Goal: Transaction & Acquisition: Purchase product/service

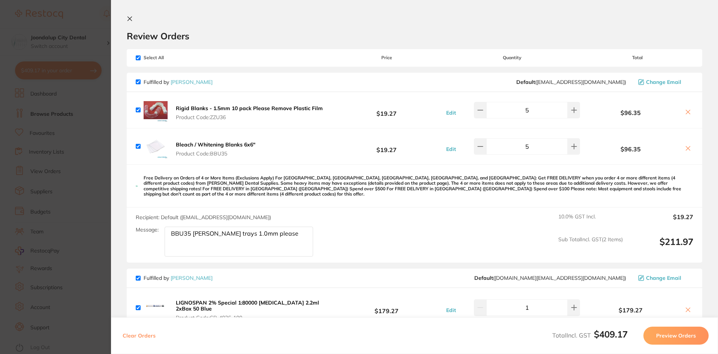
click at [128, 18] on icon at bounding box center [130, 19] width 4 height 4
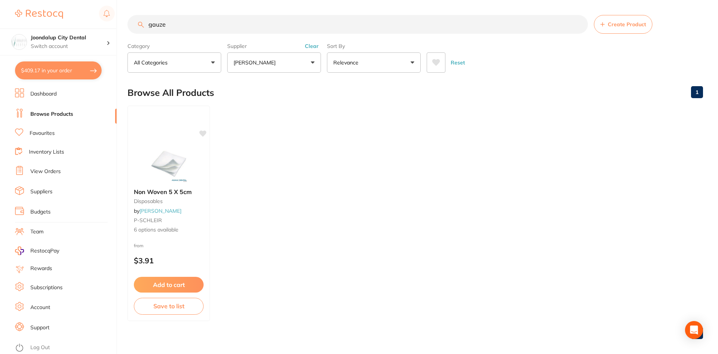
click at [178, 162] on img at bounding box center [168, 164] width 49 height 38
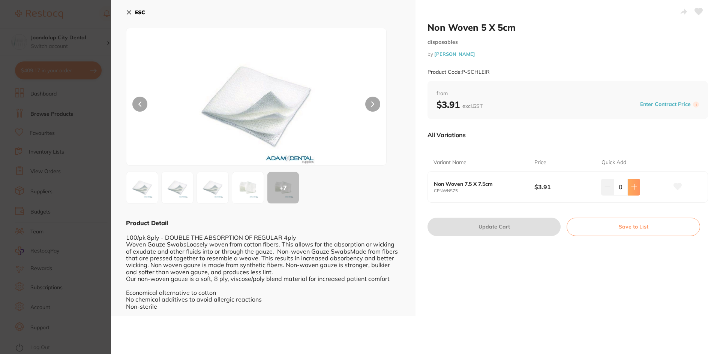
click at [635, 188] on icon at bounding box center [634, 187] width 6 height 6
click at [636, 188] on button at bounding box center [634, 187] width 12 height 17
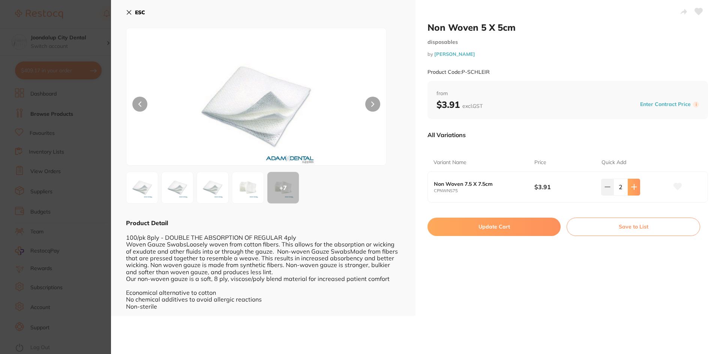
click at [636, 188] on button at bounding box center [634, 187] width 12 height 17
click at [637, 188] on button at bounding box center [634, 187] width 12 height 17
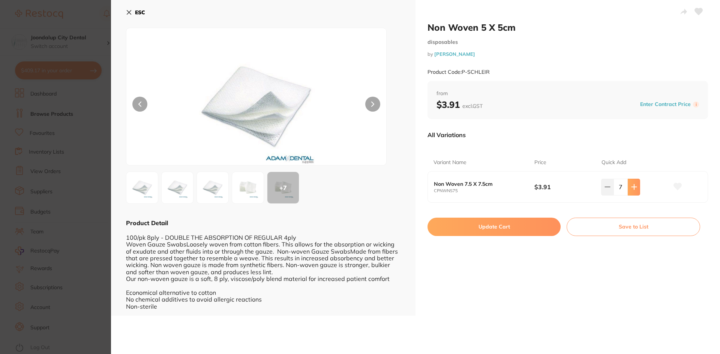
click at [637, 188] on button at bounding box center [634, 187] width 12 height 17
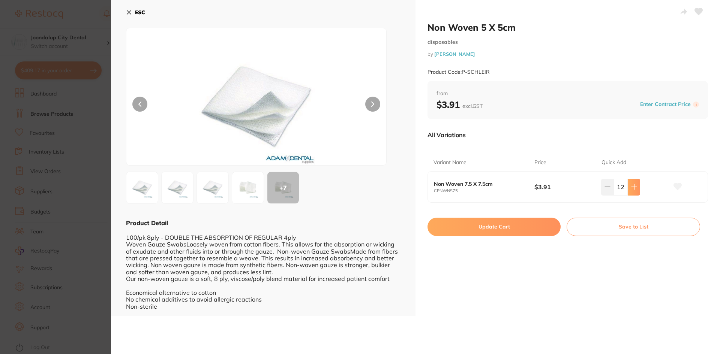
click at [637, 188] on button at bounding box center [634, 187] width 12 height 17
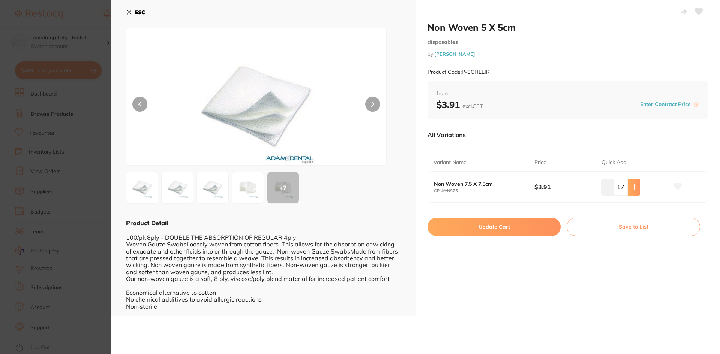
click at [638, 188] on button at bounding box center [634, 187] width 12 height 17
click at [638, 189] on button at bounding box center [634, 187] width 12 height 17
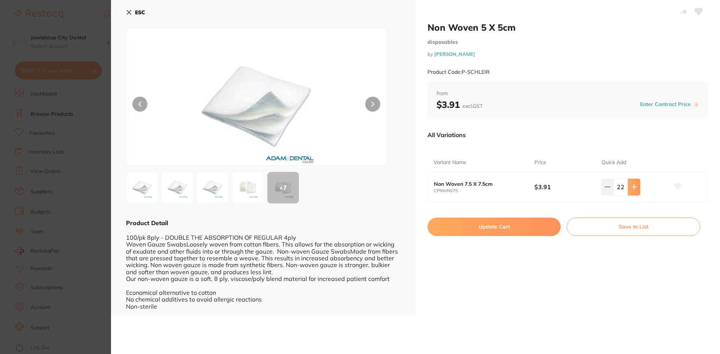
click at [638, 189] on button at bounding box center [634, 187] width 12 height 17
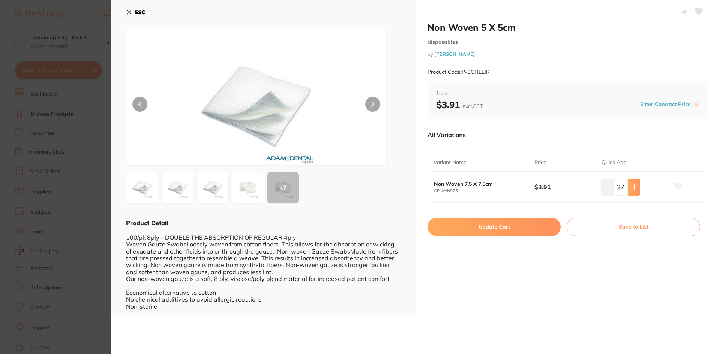
click at [638, 189] on button at bounding box center [634, 187] width 12 height 17
click at [638, 188] on button at bounding box center [634, 187] width 12 height 17
click at [609, 188] on button at bounding box center [607, 187] width 12 height 17
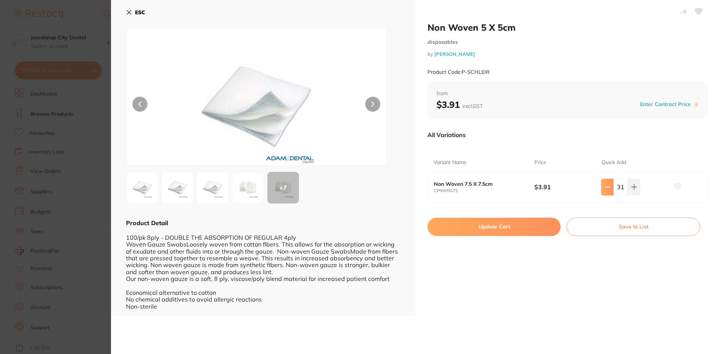
type input "30"
click at [521, 228] on button "Update Cart" at bounding box center [494, 227] width 133 height 18
checkbox input "false"
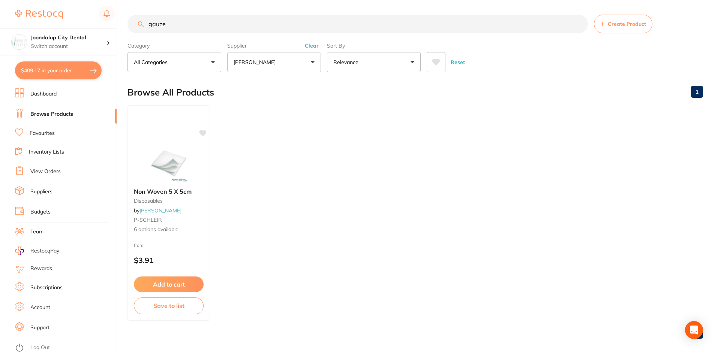
click at [63, 69] on button "$409.17 in your order" at bounding box center [58, 71] width 87 height 18
checkbox input "true"
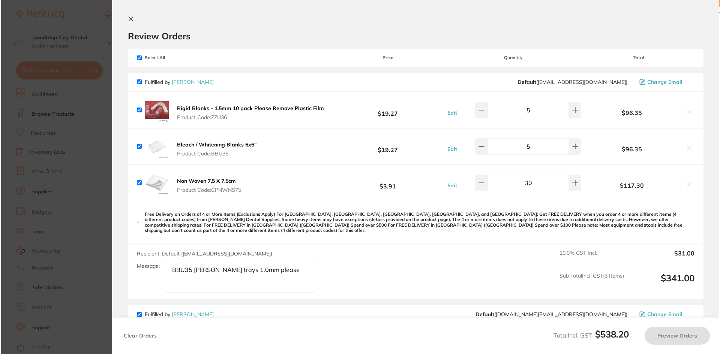
scroll to position [0, 0]
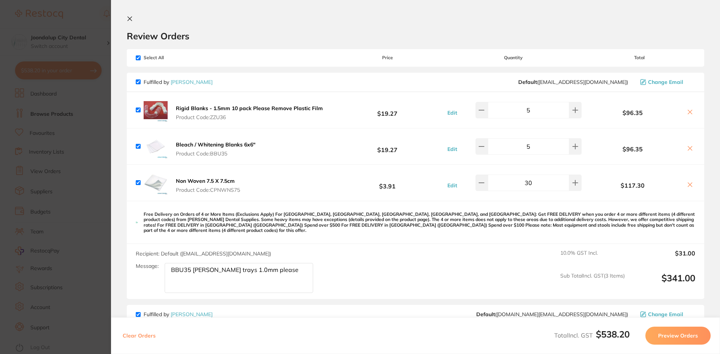
click at [280, 267] on textarea "BBU35 [PERSON_NAME] trays 1.0mm please" at bounding box center [239, 278] width 149 height 30
click at [127, 17] on icon at bounding box center [130, 19] width 6 height 6
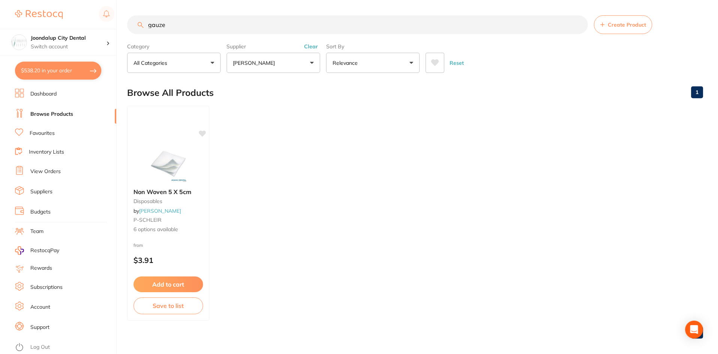
scroll to position [0, 0]
click at [312, 44] on button "Clear" at bounding box center [312, 45] width 18 height 7
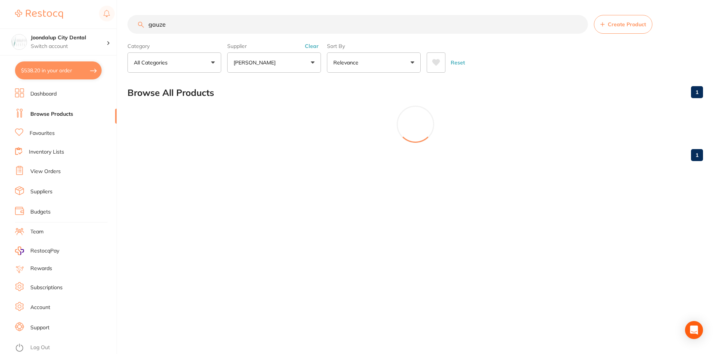
scroll to position [0, 0]
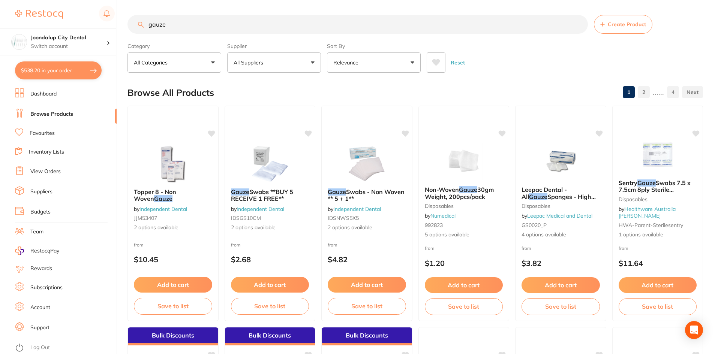
drag, startPoint x: 219, startPoint y: 25, endPoint x: 192, endPoint y: 20, distance: 28.3
click at [88, 19] on div "$538.20 Joondalup City Dental Switch account Joondalup City Dental $538.20 in y…" at bounding box center [359, 177] width 718 height 354
click at [200, 23] on input "gauze" at bounding box center [358, 24] width 461 height 19
type input "gauze 5x5"
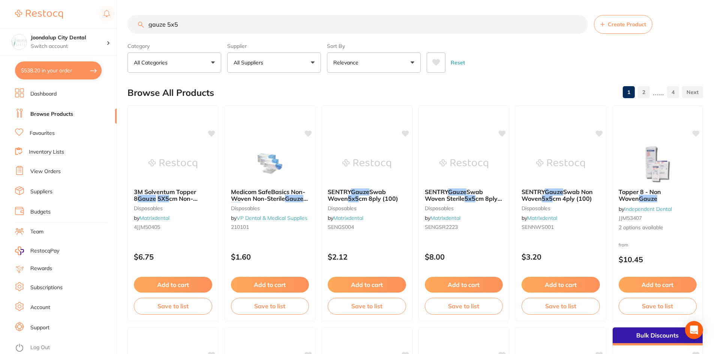
click at [251, 65] on p "All Suppliers" at bounding box center [250, 63] width 33 height 8
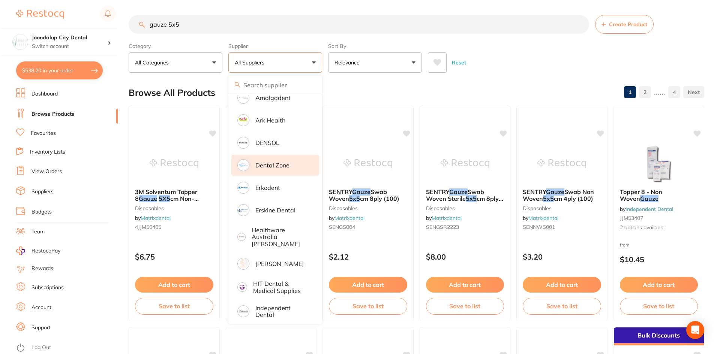
scroll to position [188, 0]
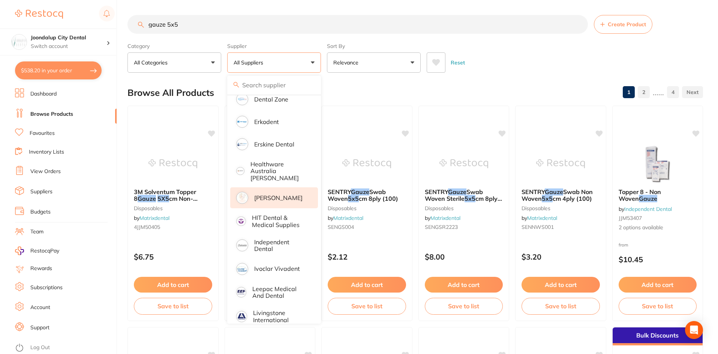
click at [270, 195] on p "[PERSON_NAME]" at bounding box center [278, 198] width 48 height 7
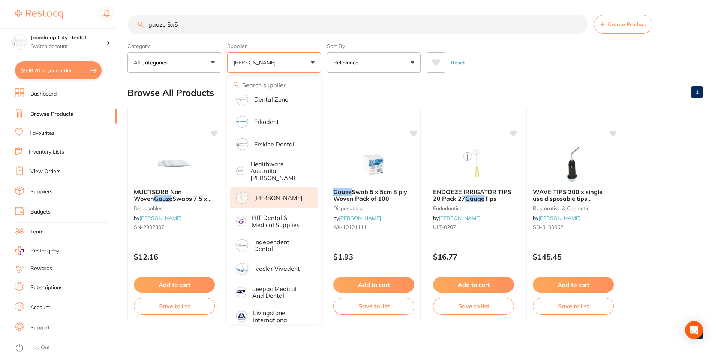
click at [272, 20] on input "gauze 5x5" at bounding box center [358, 24] width 461 height 19
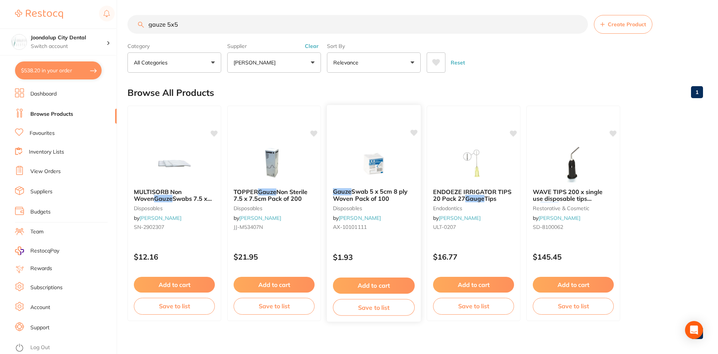
click at [376, 169] on img at bounding box center [373, 163] width 49 height 38
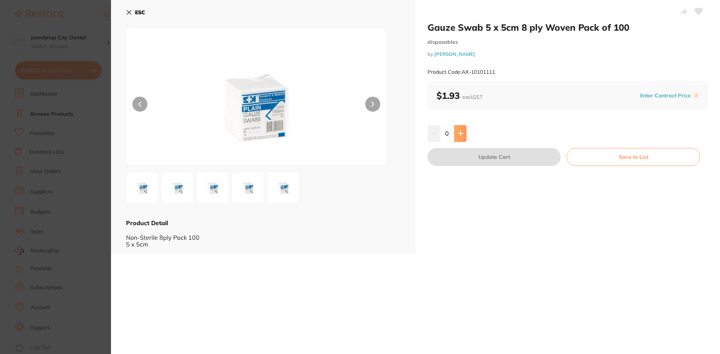
click at [463, 136] on button at bounding box center [460, 133] width 12 height 17
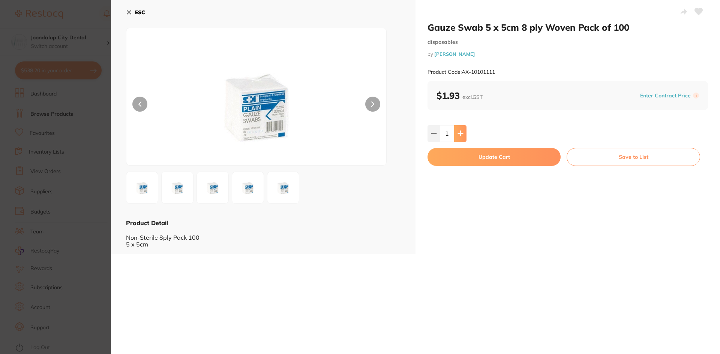
click at [463, 136] on button at bounding box center [460, 133] width 12 height 17
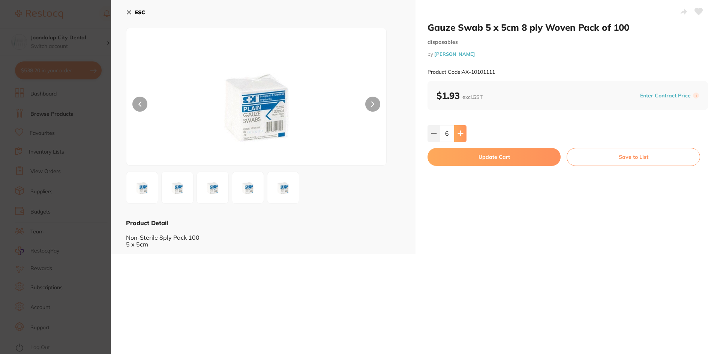
click at [463, 136] on button at bounding box center [460, 133] width 12 height 17
type input "10"
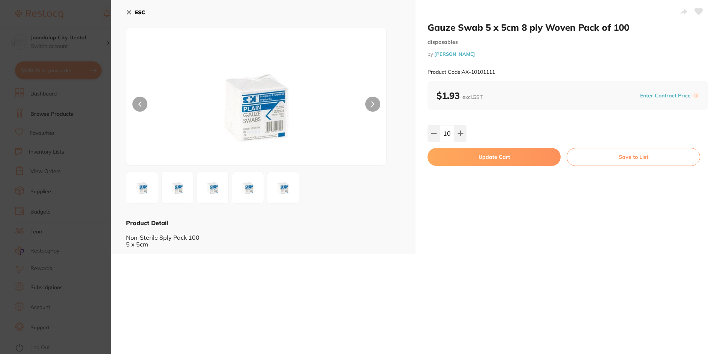
click at [461, 160] on button "Update Cart" at bounding box center [494, 157] width 133 height 18
checkbox input "false"
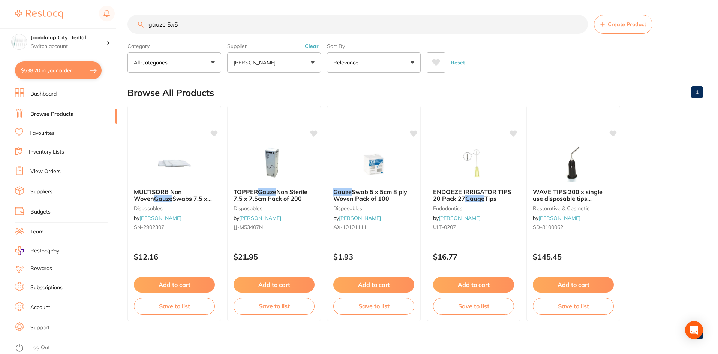
drag, startPoint x: 311, startPoint y: 47, endPoint x: 305, endPoint y: 41, distance: 8.8
click at [311, 47] on button "Clear" at bounding box center [312, 46] width 18 height 7
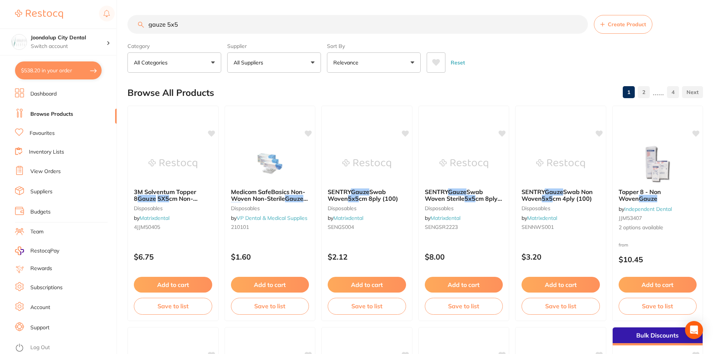
drag, startPoint x: 218, startPoint y: 21, endPoint x: 107, endPoint y: 3, distance: 112.6
click at [111, 23] on div "$538.20 Joondalup City Dental Switch account Joondalup City Dental $538.20 in y…" at bounding box center [359, 177] width 718 height 354
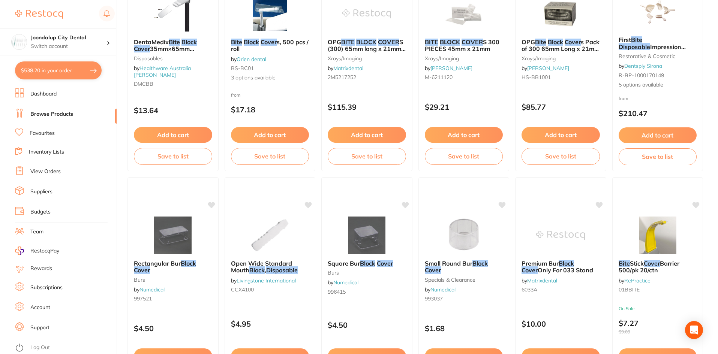
scroll to position [38, 0]
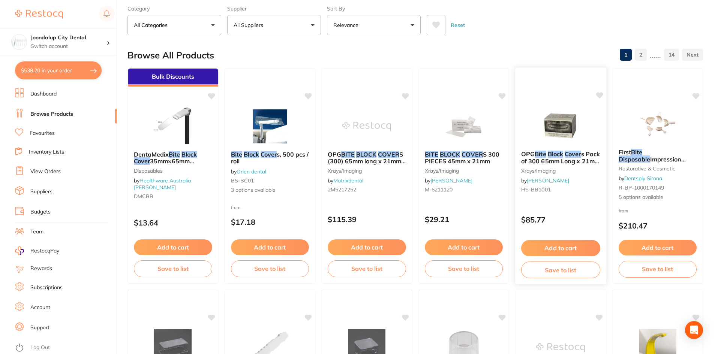
type input "disposable bite block cover"
click at [583, 249] on button "Add to cart" at bounding box center [560, 248] width 79 height 16
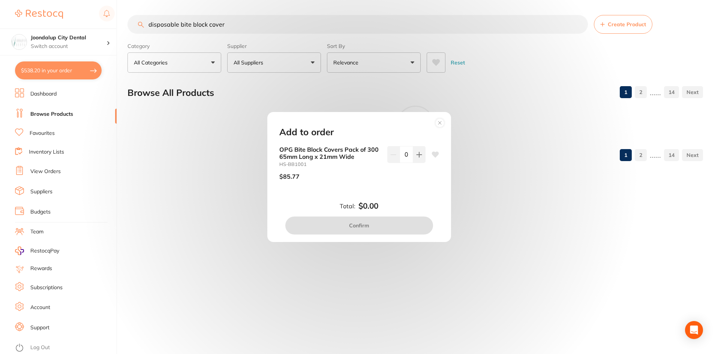
scroll to position [0, 0]
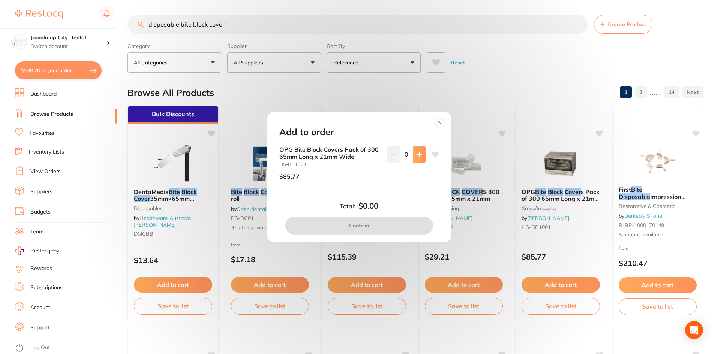
click at [416, 153] on icon at bounding box center [419, 155] width 6 height 6
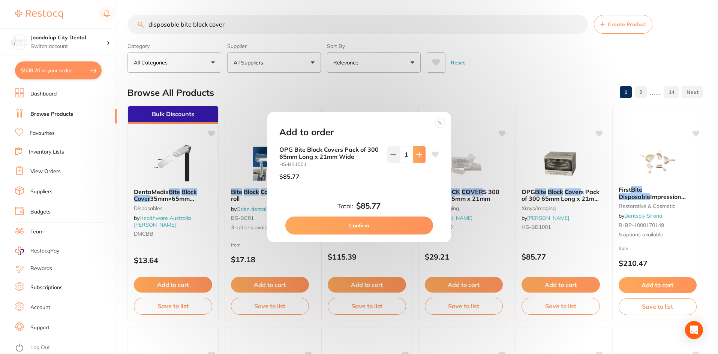
type input "1"
click at [386, 221] on button "Confirm" at bounding box center [359, 226] width 148 height 18
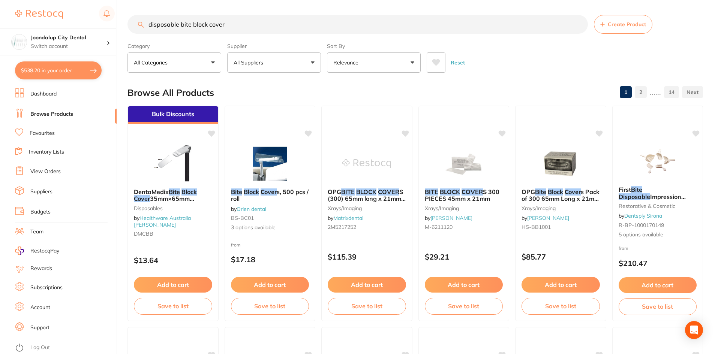
drag, startPoint x: 239, startPoint y: 21, endPoint x: 88, endPoint y: 20, distance: 150.8
click at [88, 20] on div "$538.20 Joondalup City Dental Switch account Joondalup City Dental $538.20 in y…" at bounding box center [359, 177] width 718 height 354
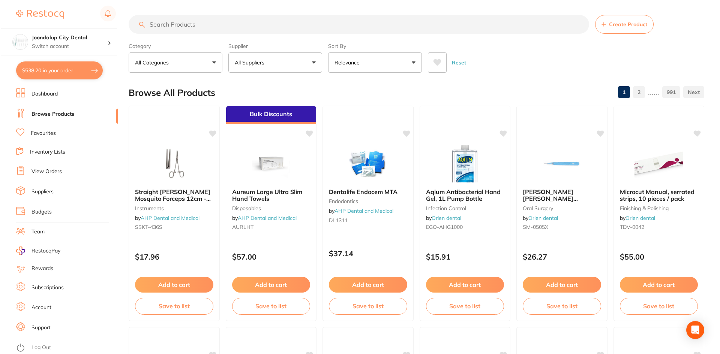
scroll to position [233, 0]
click at [313, 61] on button "All Suppliers" at bounding box center [274, 63] width 94 height 20
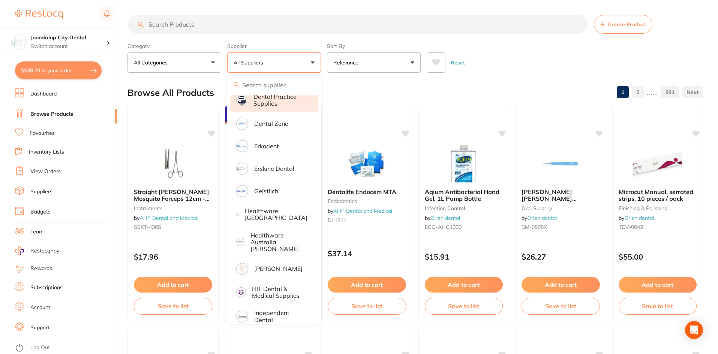
click at [279, 103] on p "Dental Practice Supplies" at bounding box center [281, 100] width 54 height 14
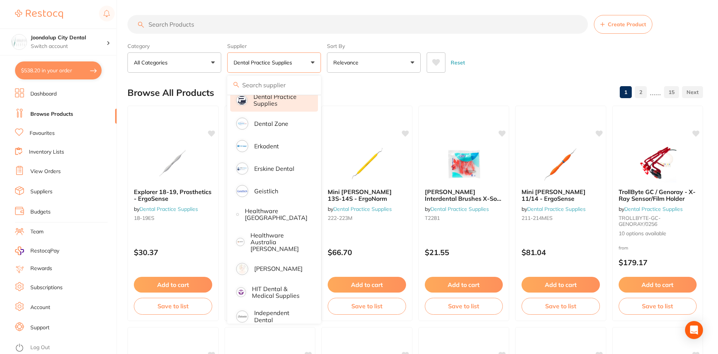
click at [236, 24] on input "search" at bounding box center [358, 24] width 461 height 19
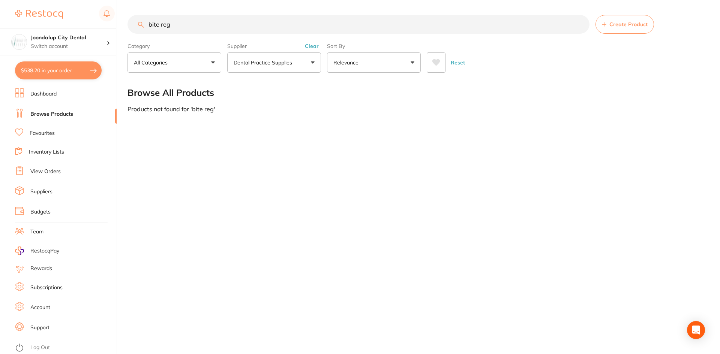
scroll to position [210, 0]
click at [222, 34] on input "bite reg" at bounding box center [359, 24] width 462 height 19
type input "bite"
click at [311, 66] on button "Dental Practice Supplies" at bounding box center [274, 63] width 94 height 20
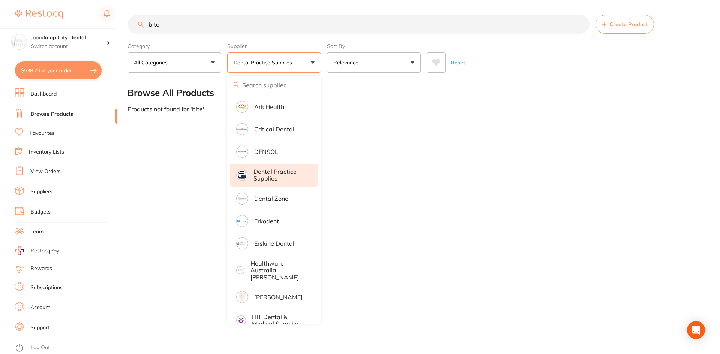
scroll to position [0, 0]
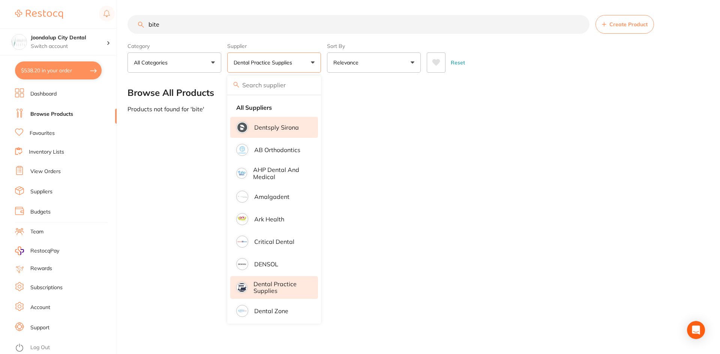
click at [270, 130] on p "Dentsply Sirona" at bounding box center [276, 127] width 45 height 7
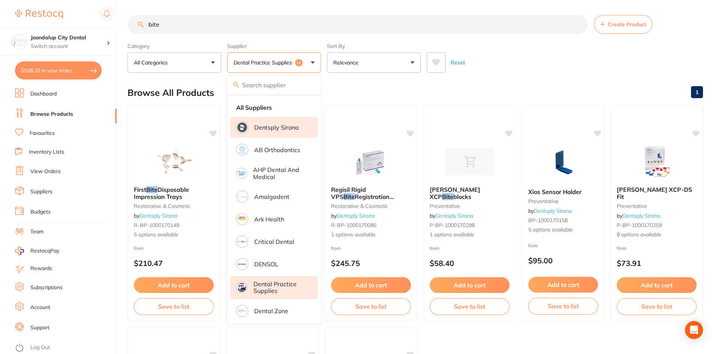
click at [225, 26] on input "bite" at bounding box center [358, 24] width 461 height 19
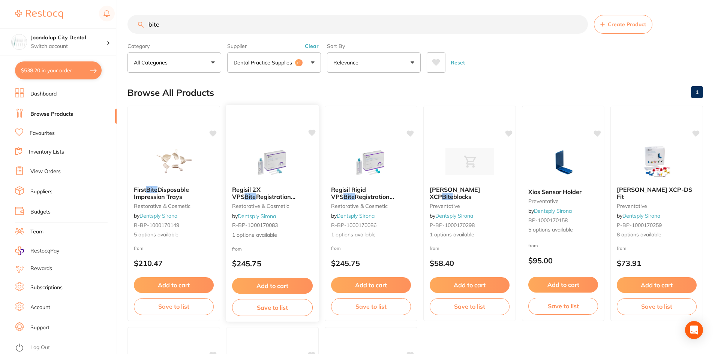
click at [275, 179] on img at bounding box center [272, 162] width 49 height 38
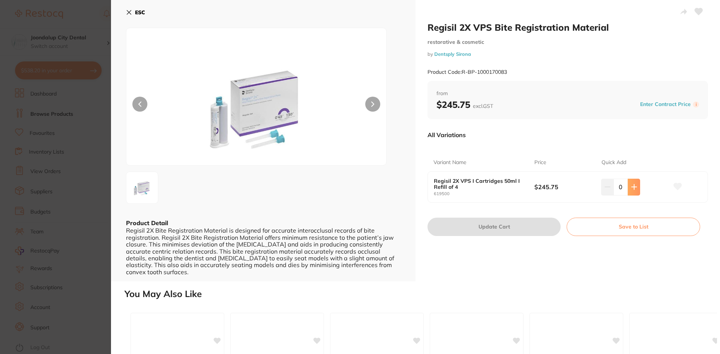
click at [631, 189] on icon at bounding box center [634, 187] width 6 height 6
type input "1"
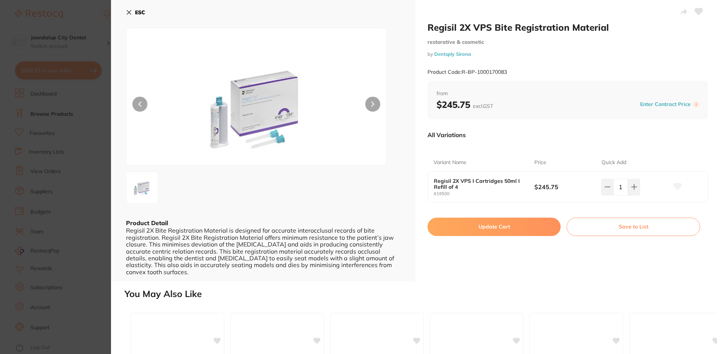
click at [460, 230] on button "Update Cart" at bounding box center [494, 227] width 133 height 18
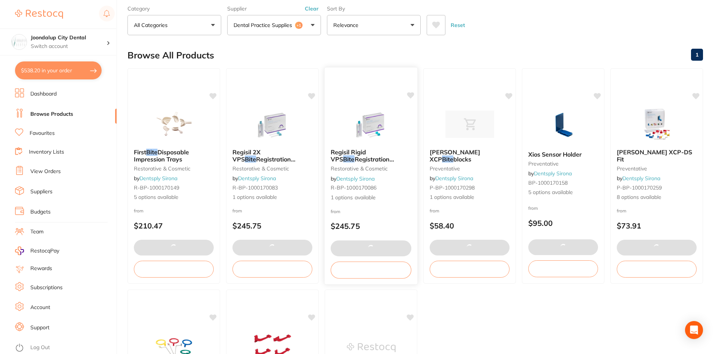
click at [365, 132] on img at bounding box center [371, 124] width 49 height 38
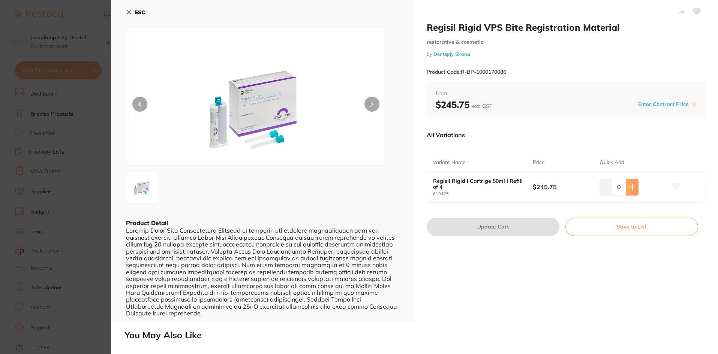
click at [630, 189] on icon at bounding box center [633, 187] width 6 height 6
type input "1"
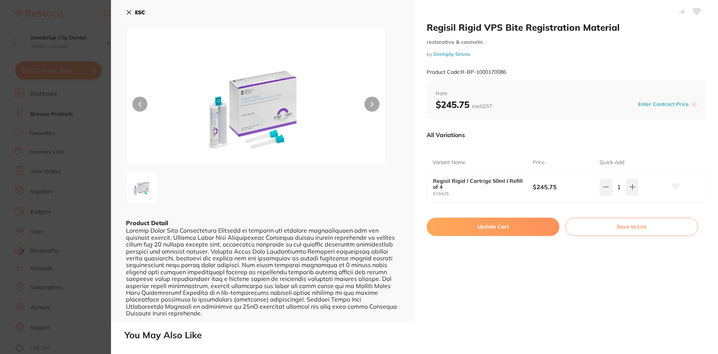
click at [504, 230] on button "Update Cart" at bounding box center [493, 227] width 133 height 18
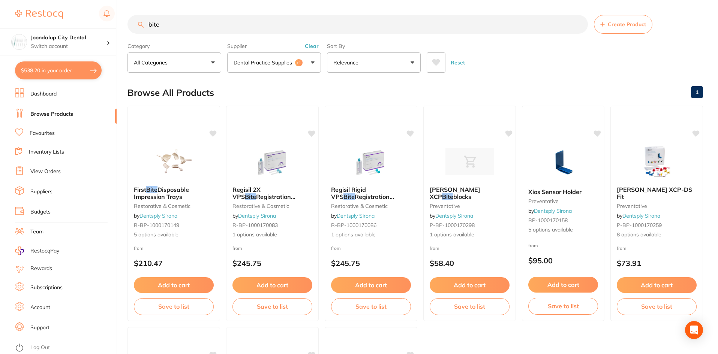
click at [312, 45] on button "Clear" at bounding box center [312, 46] width 18 height 7
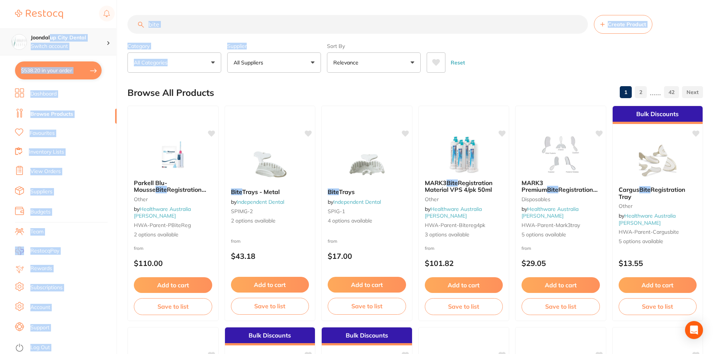
scroll to position [0, 0]
drag, startPoint x: 266, startPoint y: 35, endPoint x: 51, endPoint y: 29, distance: 215.0
click at [51, 29] on div "$538.20 Joondalup City Dental Switch account Joondalup City Dental $538.20 in y…" at bounding box center [359, 177] width 718 height 354
click at [180, 26] on input "bite" at bounding box center [358, 24] width 461 height 19
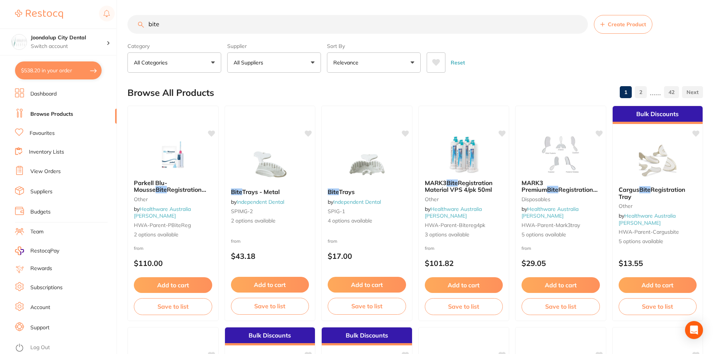
scroll to position [0, 0]
drag, startPoint x: 185, startPoint y: 22, endPoint x: 137, endPoint y: 22, distance: 48.0
click at [137, 22] on input "bite" at bounding box center [358, 24] width 461 height 19
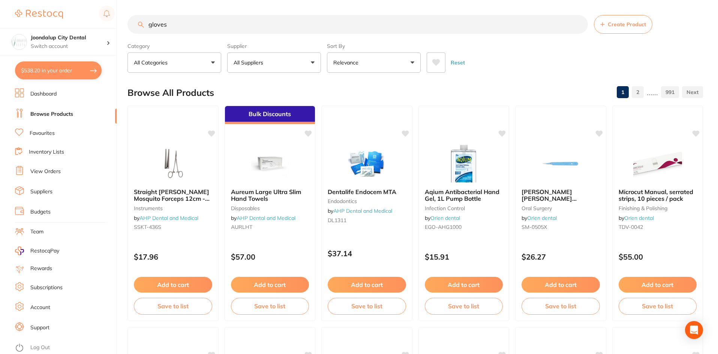
type input "gloves"
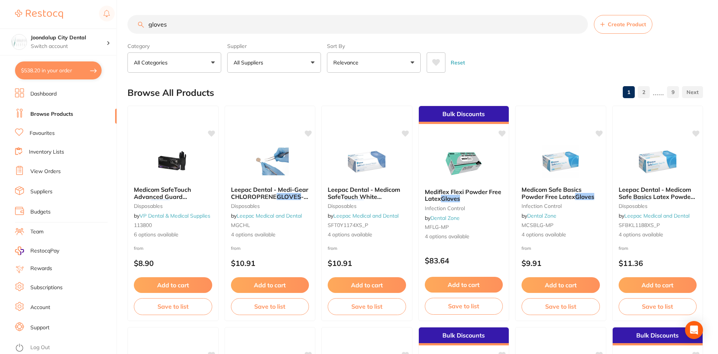
click at [292, 63] on button "All Suppliers" at bounding box center [274, 63] width 94 height 20
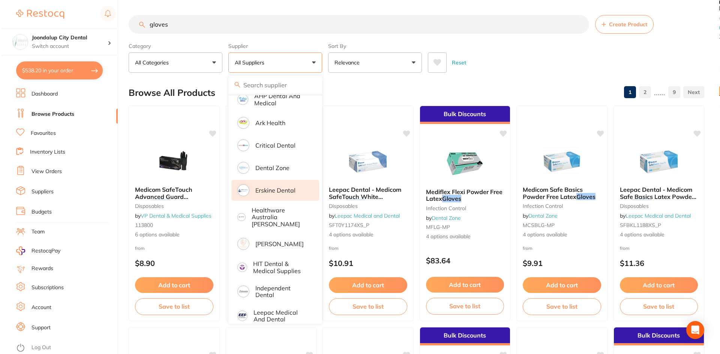
scroll to position [75, 0]
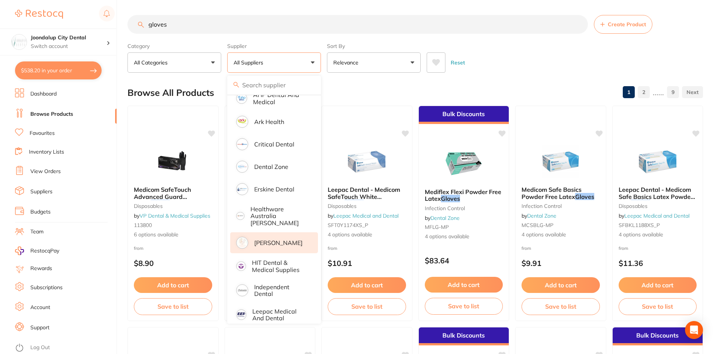
click at [262, 240] on p "[PERSON_NAME]" at bounding box center [278, 243] width 48 height 7
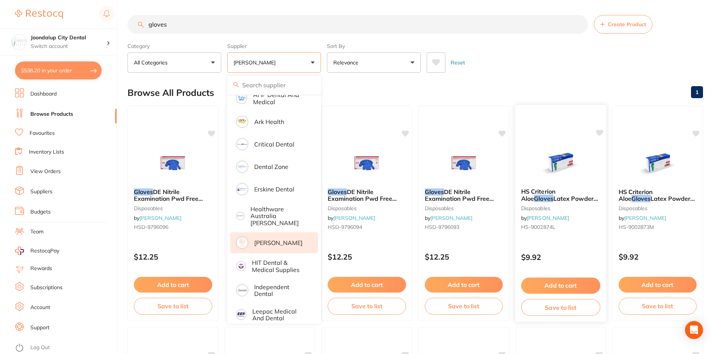
click at [561, 162] on img at bounding box center [560, 163] width 49 height 38
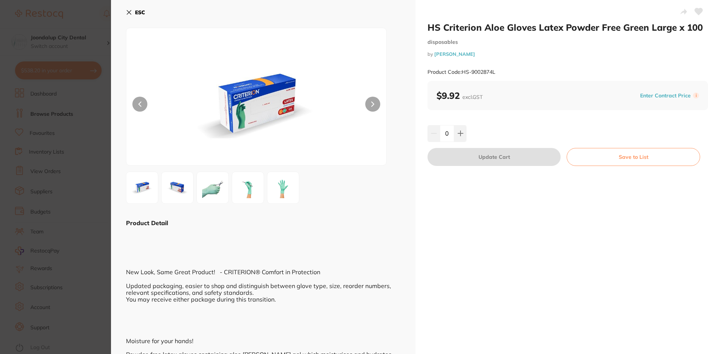
click at [132, 9] on button "ESC" at bounding box center [135, 12] width 19 height 13
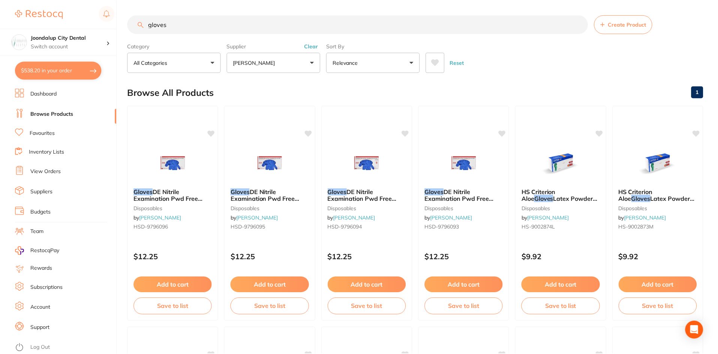
scroll to position [38, 0]
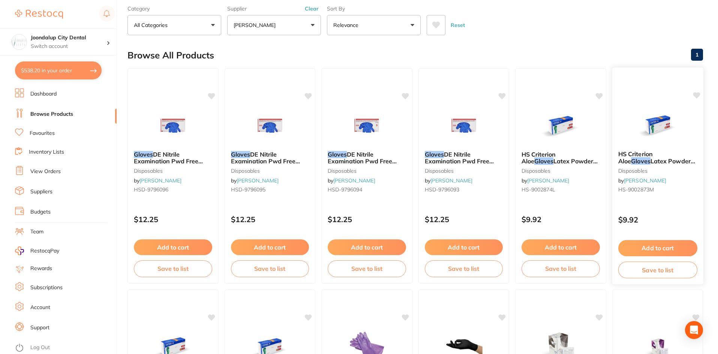
click at [654, 118] on img at bounding box center [657, 126] width 49 height 38
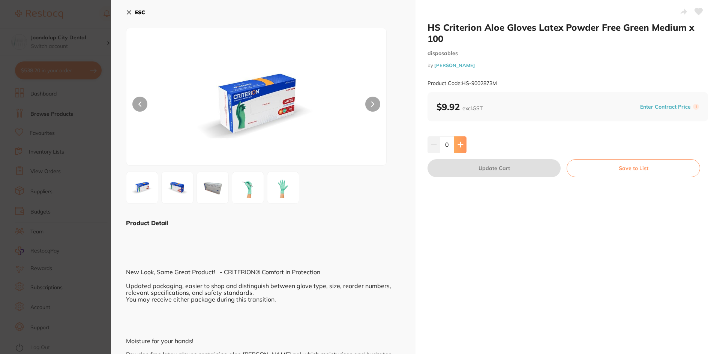
click at [463, 144] on button at bounding box center [460, 145] width 12 height 17
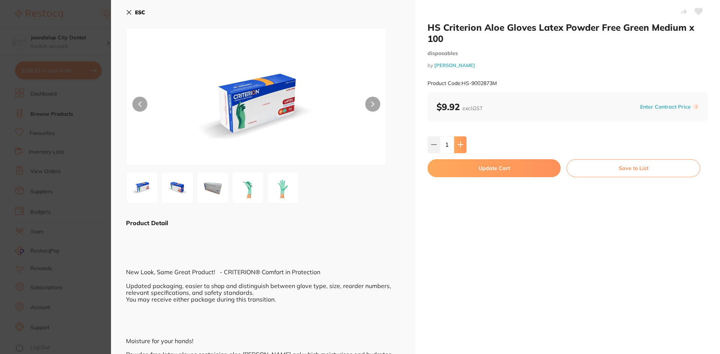
click at [463, 144] on button at bounding box center [460, 145] width 12 height 17
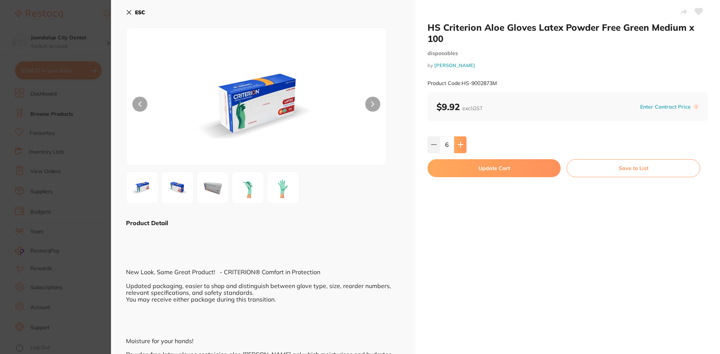
click at [463, 144] on button at bounding box center [460, 145] width 12 height 17
type input "10"
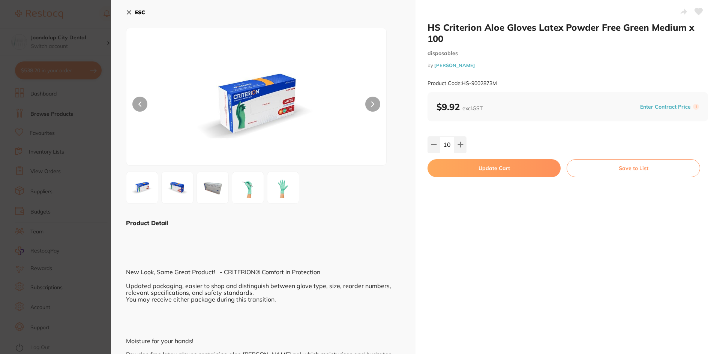
click at [468, 171] on button "Update Cart" at bounding box center [494, 168] width 133 height 18
click at [468, 206] on small "disposables" at bounding box center [465, 209] width 78 height 6
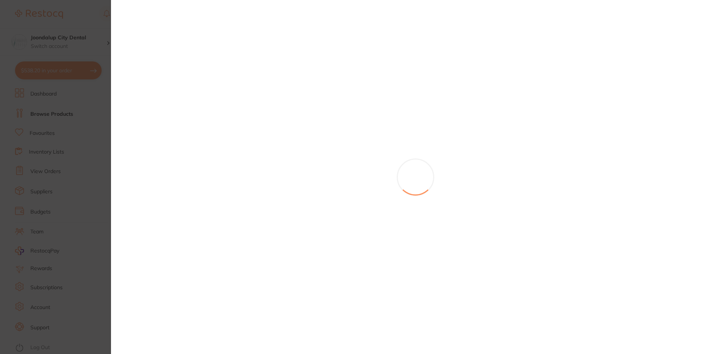
click at [468, 171] on div at bounding box center [415, 177] width 609 height 354
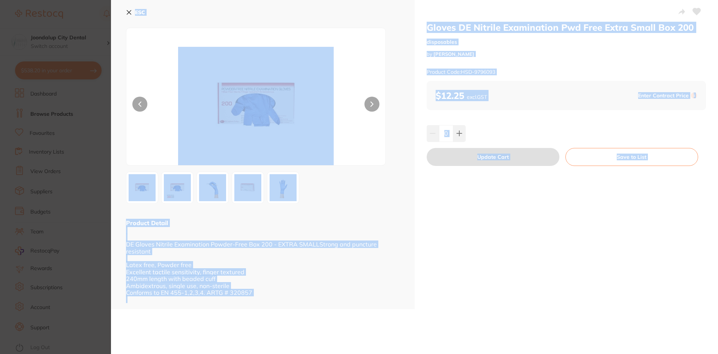
scroll to position [38, 0]
click at [127, 11] on icon at bounding box center [129, 12] width 6 height 6
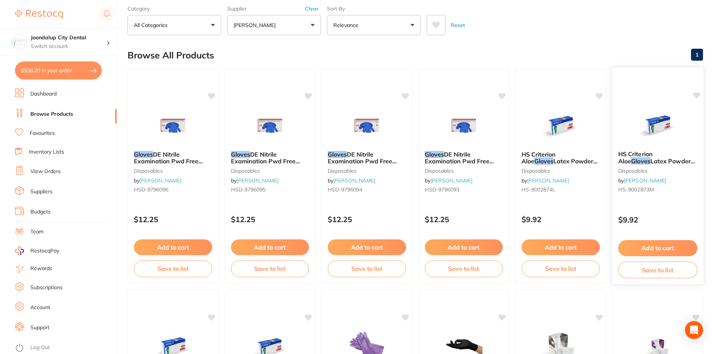
click at [674, 137] on img at bounding box center [657, 126] width 49 height 38
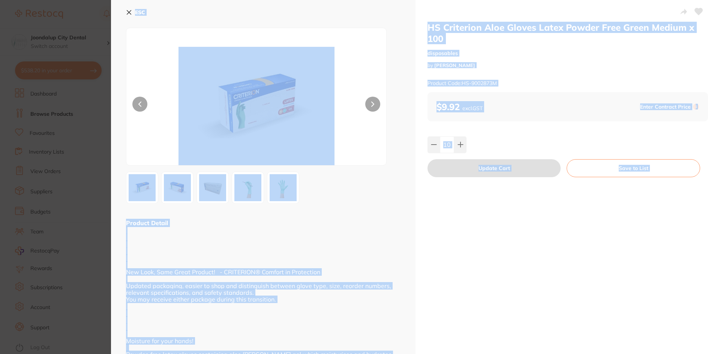
click at [361, 61] on div at bounding box center [256, 97] width 261 height 138
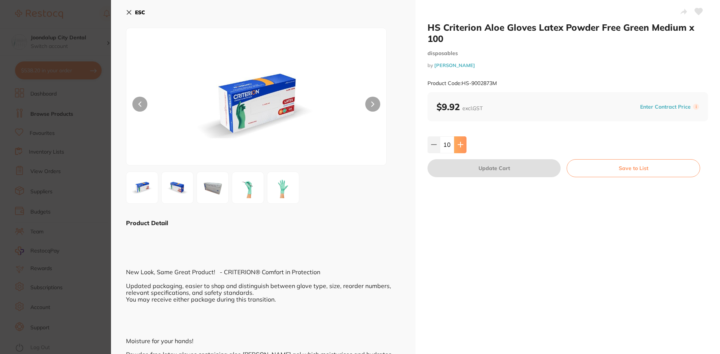
click at [460, 144] on icon at bounding box center [460, 145] width 5 height 5
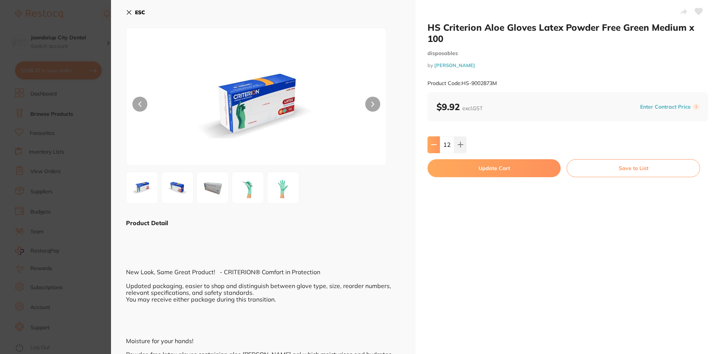
click at [431, 142] on icon at bounding box center [434, 145] width 6 height 6
type input "10"
click at [447, 169] on button "Update Cart" at bounding box center [494, 168] width 133 height 18
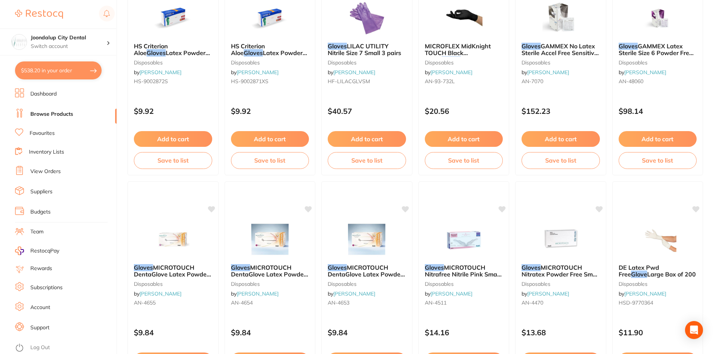
scroll to position [375, 0]
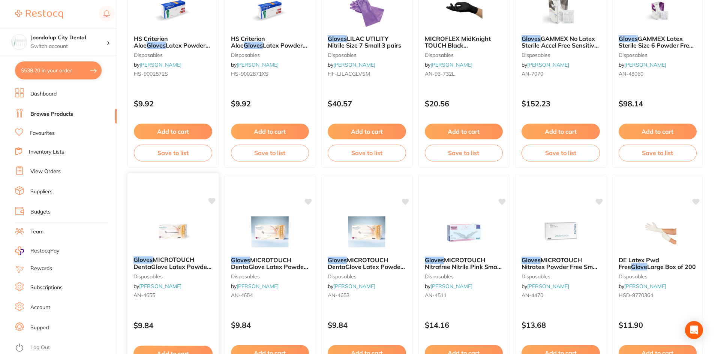
click at [187, 238] on img at bounding box center [173, 232] width 49 height 38
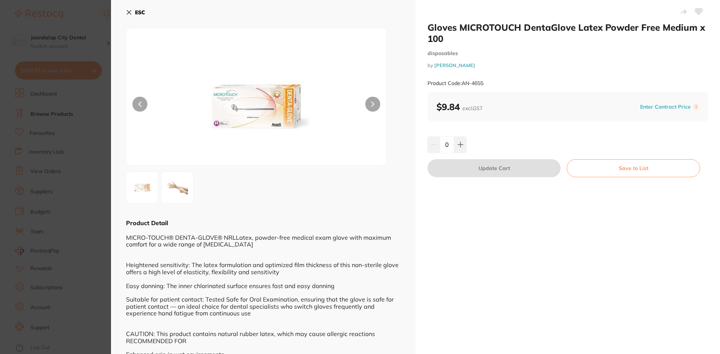
click at [131, 11] on icon at bounding box center [129, 13] width 4 height 4
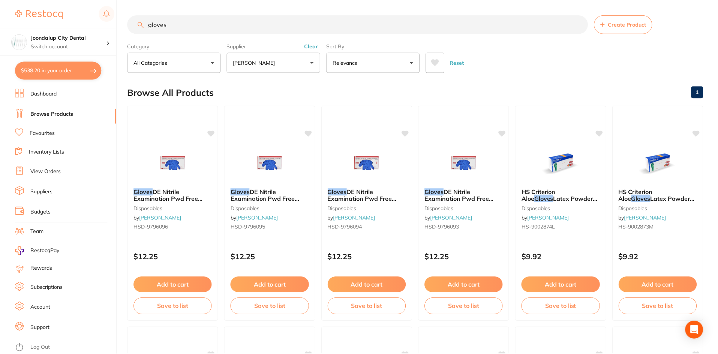
scroll to position [375, 0]
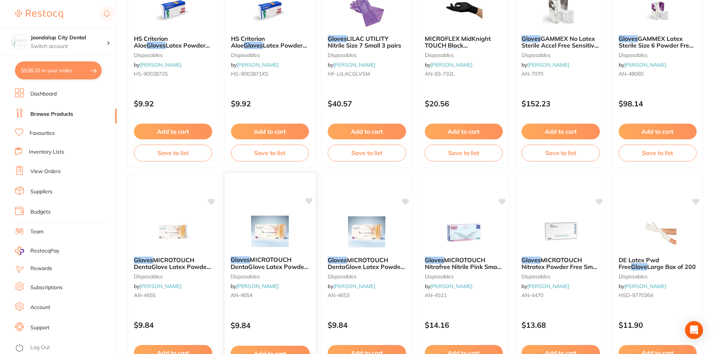
click at [271, 239] on img at bounding box center [269, 232] width 49 height 38
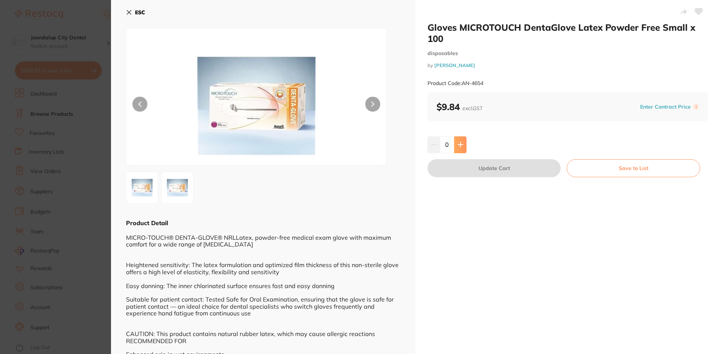
click at [461, 144] on icon at bounding box center [461, 145] width 6 height 6
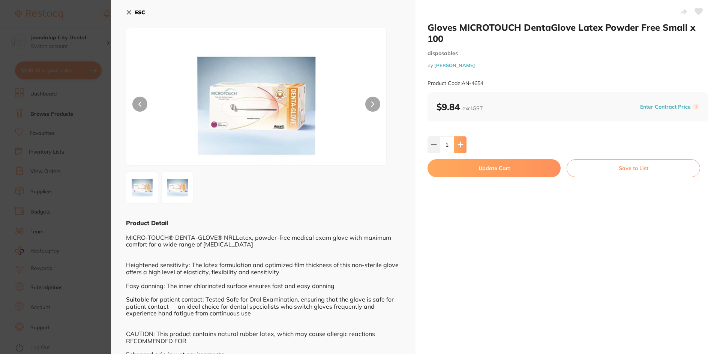
click at [461, 144] on icon at bounding box center [461, 145] width 6 height 6
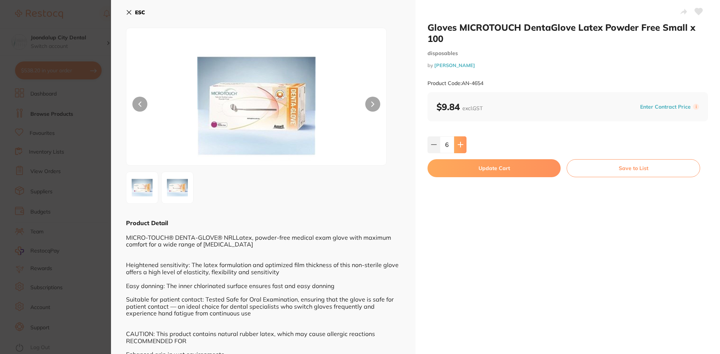
click at [461, 144] on icon at bounding box center [461, 145] width 6 height 6
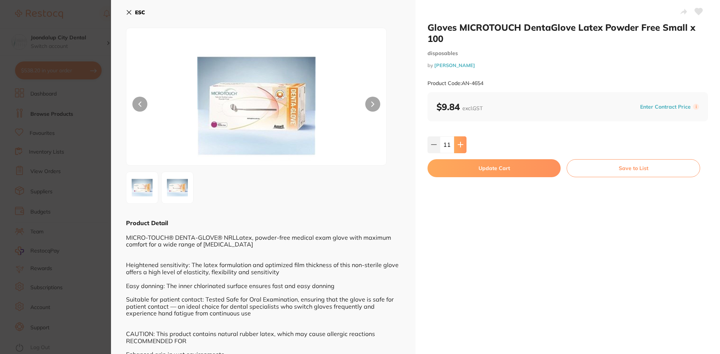
click at [461, 144] on icon at bounding box center [461, 145] width 6 height 6
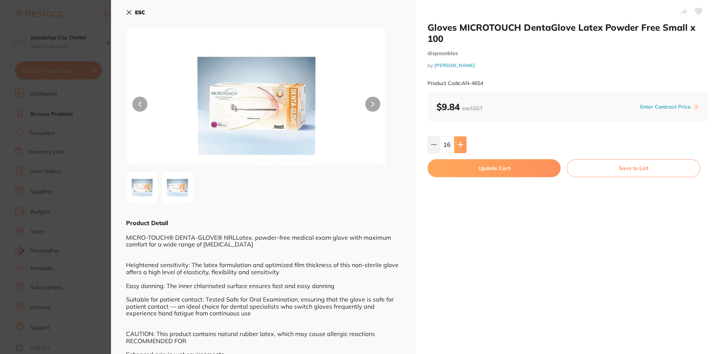
click at [461, 144] on icon at bounding box center [461, 145] width 6 height 6
type input "20"
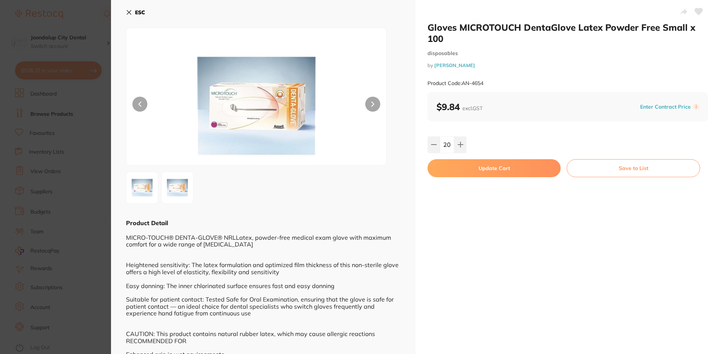
click at [447, 169] on button "Update Cart" at bounding box center [494, 168] width 133 height 18
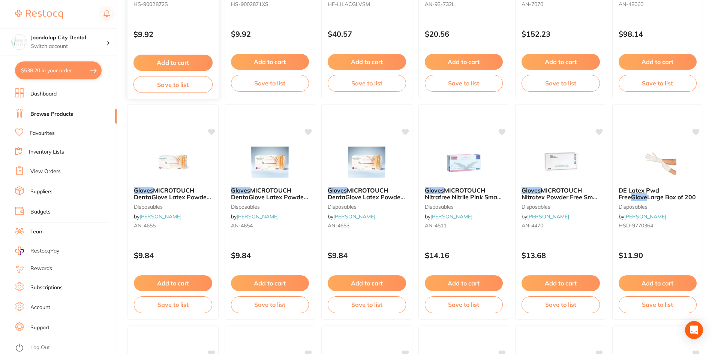
scroll to position [375, 0]
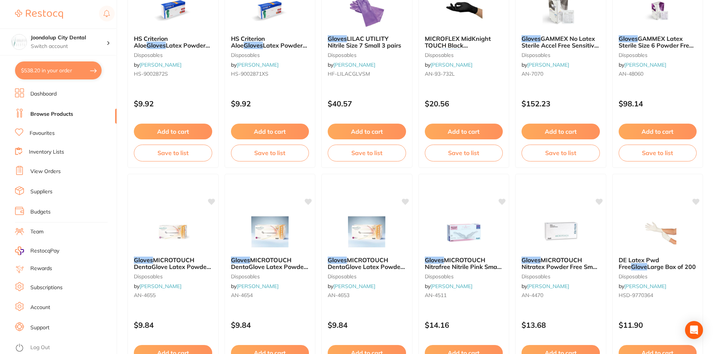
click at [75, 69] on button "$538.20 in your order" at bounding box center [58, 71] width 87 height 18
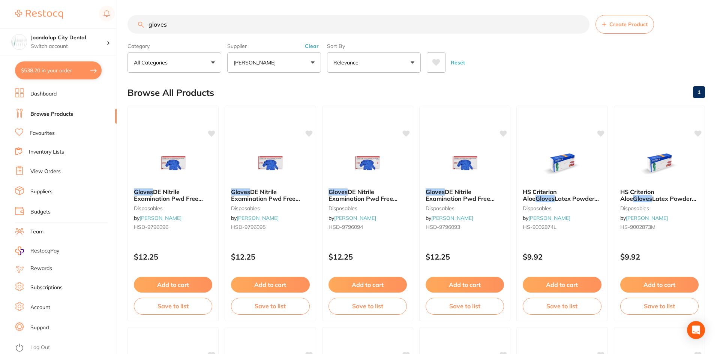
checkbox input "true"
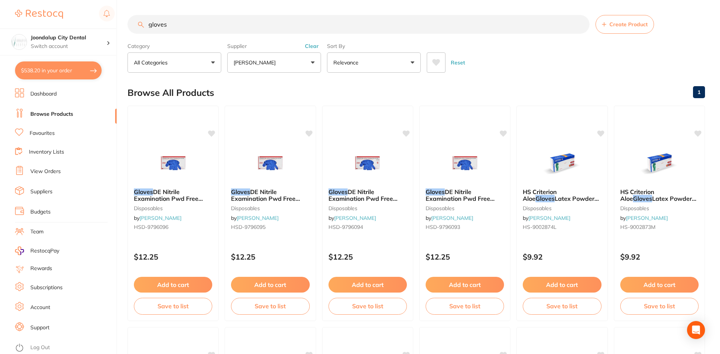
checkbox input "true"
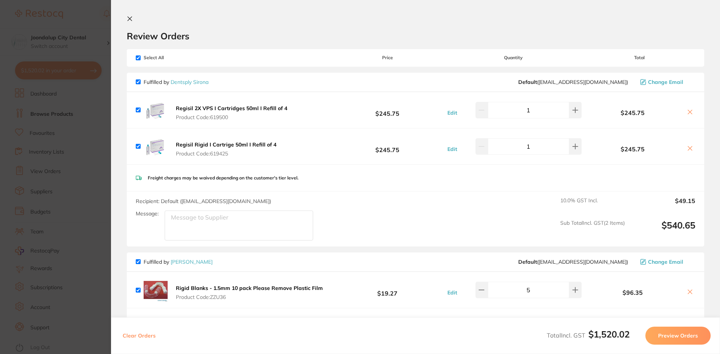
click at [130, 20] on icon at bounding box center [130, 19] width 6 height 6
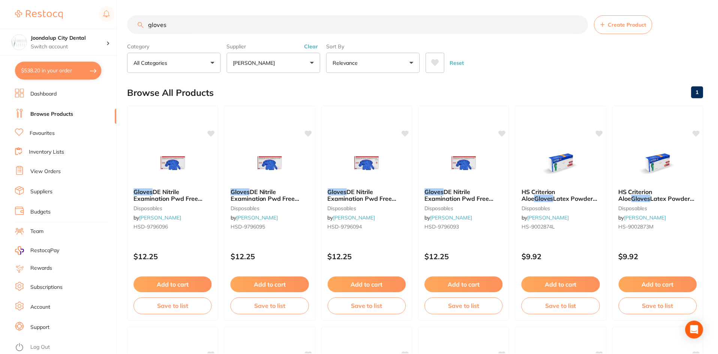
scroll to position [375, 0]
